Goal: Task Accomplishment & Management: Manage account settings

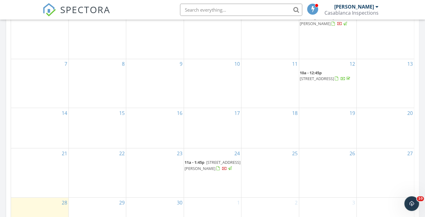
scroll to position [366, 0]
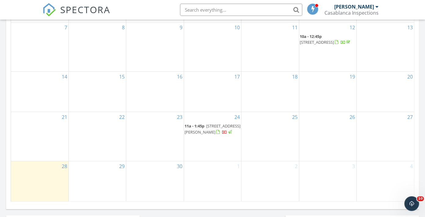
click at [202, 130] on span "6145 N Sheridan Rd 14D, Chicago 60660" at bounding box center [213, 128] width 56 height 11
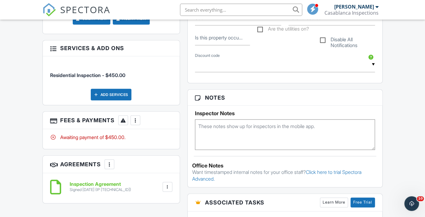
scroll to position [331, 0]
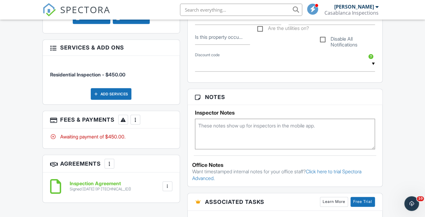
click at [54, 121] on div at bounding box center [53, 119] width 6 height 6
click at [137, 120] on div at bounding box center [135, 119] width 6 height 6
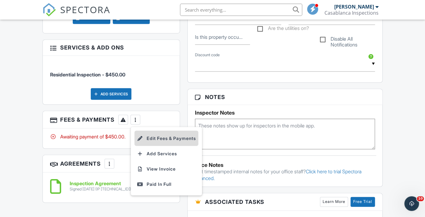
click at [158, 141] on li "Edit Fees & Payments" at bounding box center [166, 138] width 64 height 15
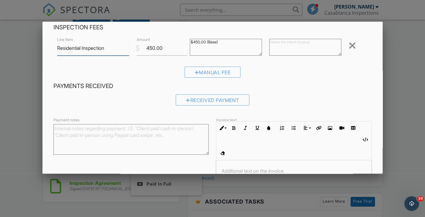
scroll to position [16, 0]
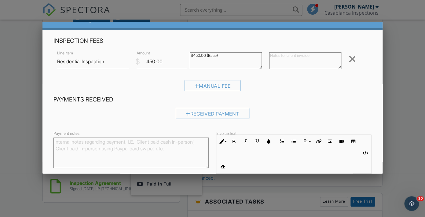
click at [352, 58] on div at bounding box center [352, 59] width 7 height 10
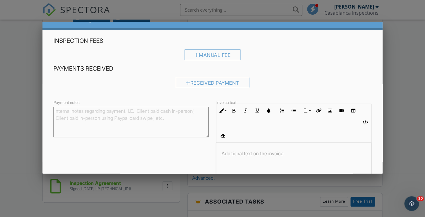
click at [352, 58] on div "Manual Fee" at bounding box center [212, 57] width 318 height 16
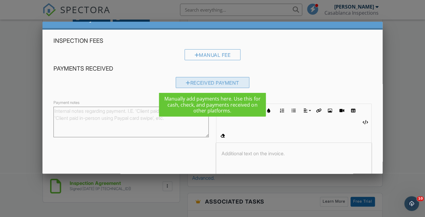
click at [221, 81] on div "Received Payment" at bounding box center [213, 82] width 74 height 11
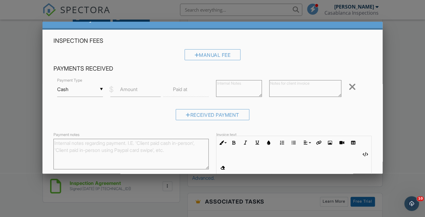
click at [132, 90] on label "Amount" at bounding box center [128, 89] width 17 height 7
click at [132, 90] on input "Amount" at bounding box center [135, 89] width 50 height 15
type input "450"
click at [234, 92] on textarea at bounding box center [239, 88] width 46 height 17
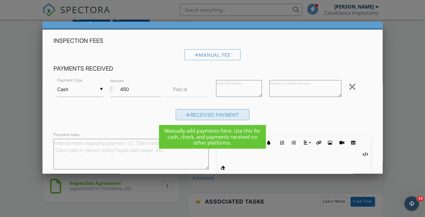
click at [205, 115] on div "Received Payment" at bounding box center [213, 114] width 74 height 11
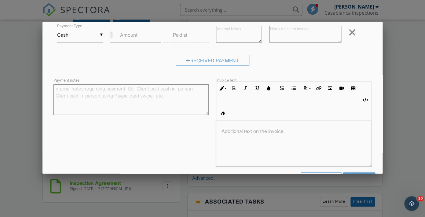
scroll to position [124, 0]
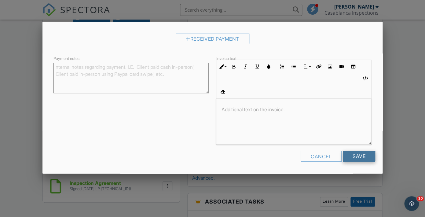
click at [360, 155] on input "Save" at bounding box center [359, 156] width 32 height 11
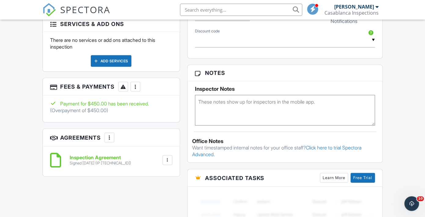
scroll to position [419, 0]
click at [124, 87] on div at bounding box center [123, 86] width 6 height 6
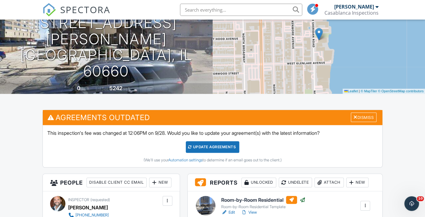
scroll to position [0, 0]
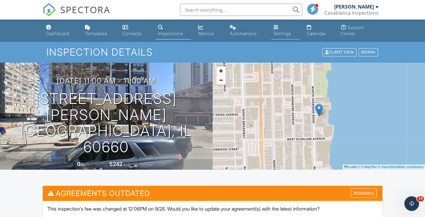
click at [281, 32] on div "Settings" at bounding box center [283, 33] width 18 height 5
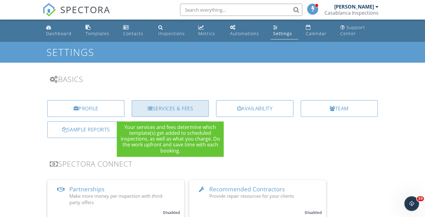
click at [183, 107] on div "Services & Fees" at bounding box center [170, 108] width 77 height 17
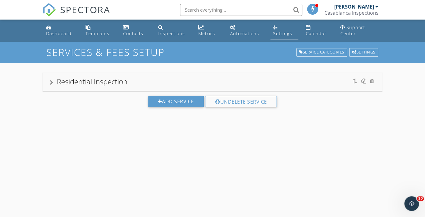
click at [277, 31] on div "Settings" at bounding box center [282, 34] width 19 height 6
click at [279, 34] on div "Settings" at bounding box center [282, 34] width 19 height 6
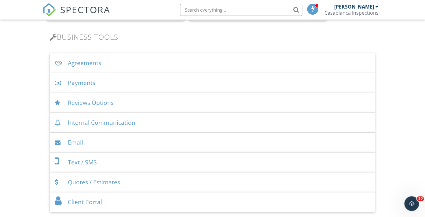
scroll to position [199, 0]
click at [141, 79] on div "Payments" at bounding box center [213, 82] width 326 height 20
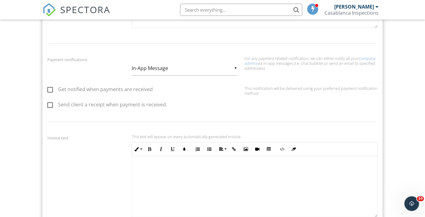
scroll to position [446, 0]
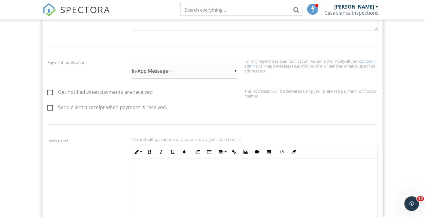
click at [235, 69] on input "In-App Message" at bounding box center [184, 71] width 105 height 15
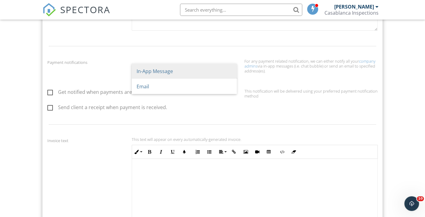
click at [235, 69] on span "In-App Message" at bounding box center [184, 71] width 105 height 15
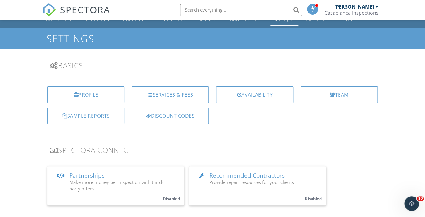
scroll to position [0, 0]
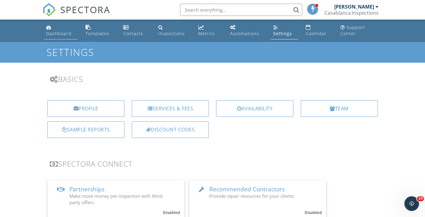
click at [59, 32] on div "Dashboard" at bounding box center [58, 34] width 25 height 6
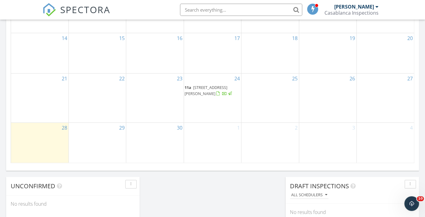
scroll to position [388, 0]
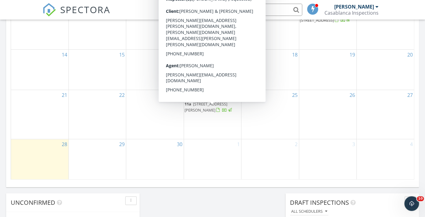
click at [217, 111] on span "11a 6145 N Sheridan Rd 14D, Chicago 60660" at bounding box center [213, 107] width 56 height 12
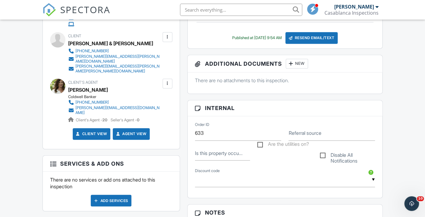
scroll to position [265, 0]
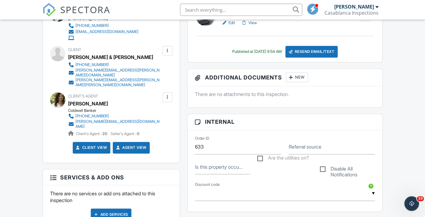
click at [165, 54] on div at bounding box center [167, 51] width 6 height 6
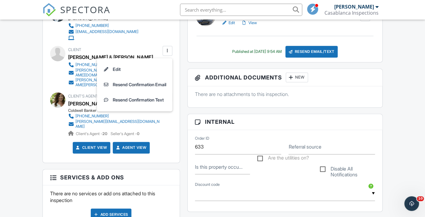
click at [182, 62] on div "People Disable Client CC Email New Client Listing Agent Add Another Person Insp…" at bounding box center [111, 160] width 145 height 352
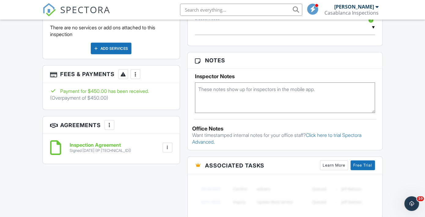
scroll to position [431, 0]
click at [101, 99] on div "(Overpayment of $450.00)" at bounding box center [79, 97] width 58 height 7
click at [137, 75] on div at bounding box center [135, 74] width 6 height 6
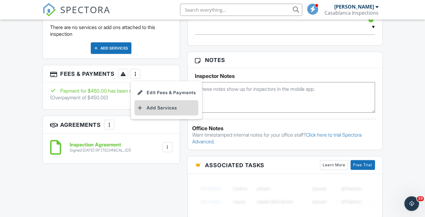
click at [155, 109] on li "Add Services" at bounding box center [166, 107] width 64 height 15
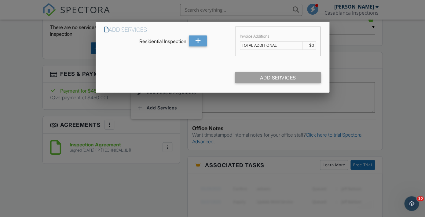
click at [181, 135] on div at bounding box center [212, 104] width 425 height 271
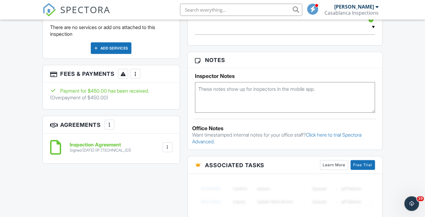
click at [137, 74] on div at bounding box center [135, 74] width 6 height 6
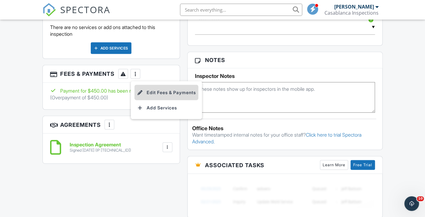
click at [168, 92] on li "Edit Fees & Payments" at bounding box center [166, 92] width 64 height 15
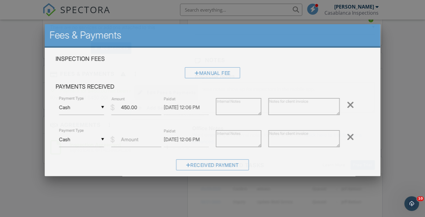
scroll to position [0, 4]
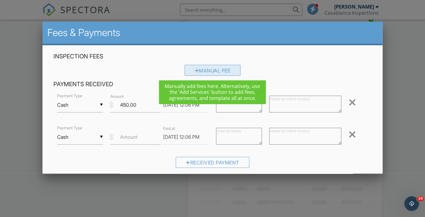
click at [208, 69] on div "Manual Fee" at bounding box center [213, 70] width 56 height 11
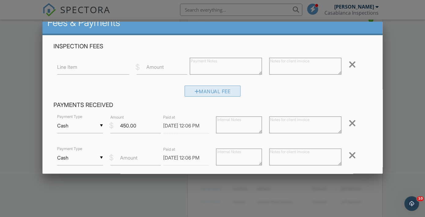
scroll to position [8, 0]
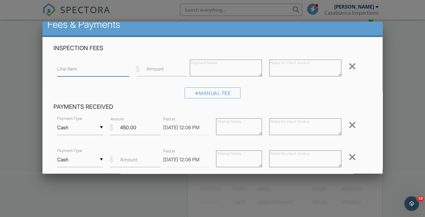
click at [117, 73] on input "Line Item" at bounding box center [93, 68] width 72 height 15
click at [258, 66] on textarea at bounding box center [226, 68] width 72 height 17
click at [287, 71] on textarea at bounding box center [305, 68] width 72 height 17
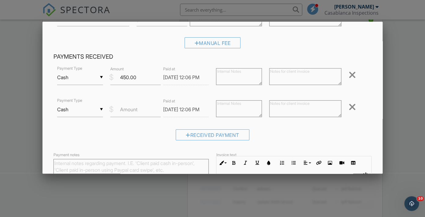
scroll to position [63, 0]
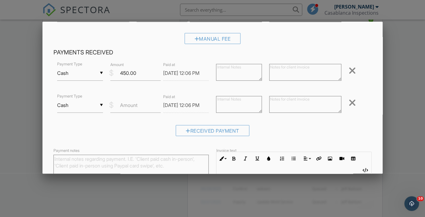
click at [353, 100] on div at bounding box center [352, 103] width 7 height 10
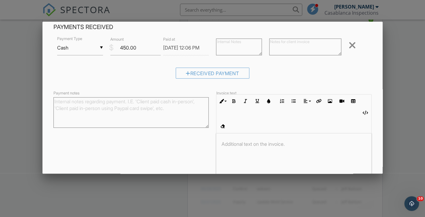
scroll to position [61, 0]
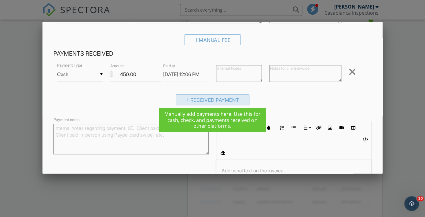
click at [205, 96] on div "Received Payment" at bounding box center [213, 99] width 74 height 11
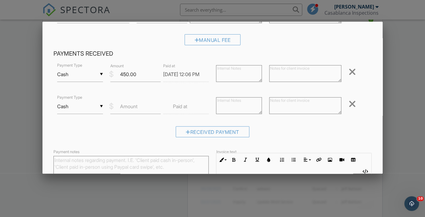
click at [351, 100] on div at bounding box center [352, 104] width 7 height 10
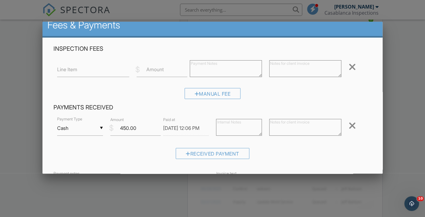
scroll to position [0, 0]
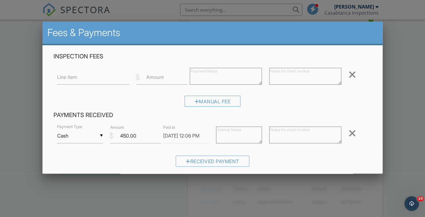
click at [402, 47] on div at bounding box center [212, 104] width 425 height 271
